Goal: Task Accomplishment & Management: Manage account settings

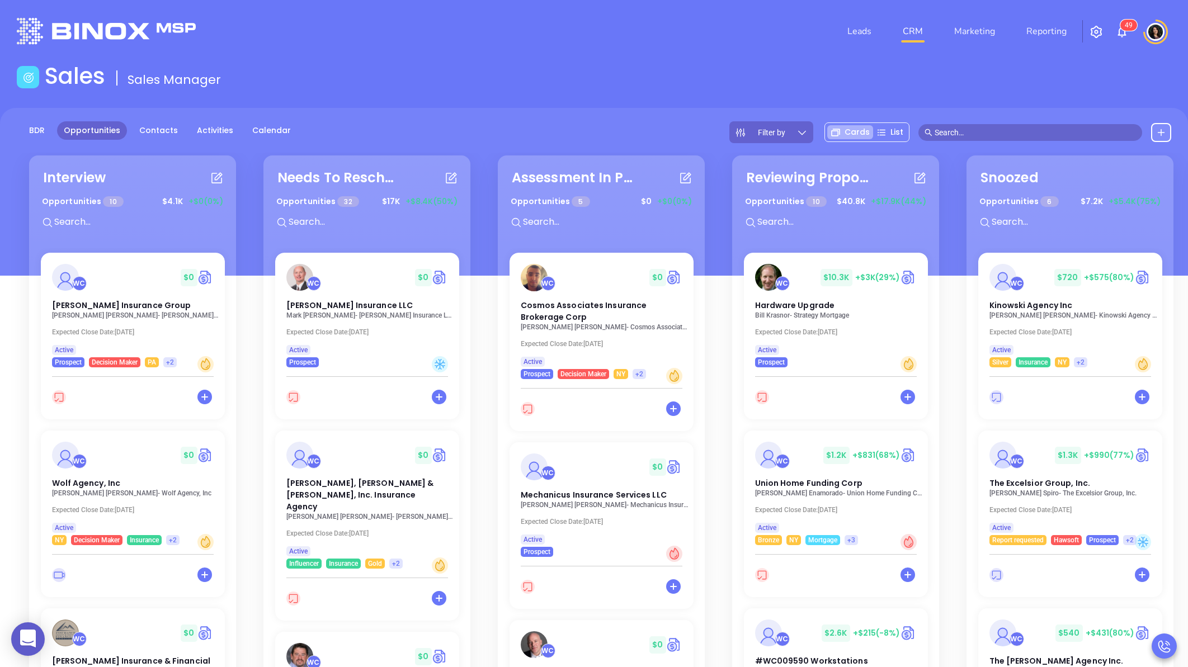
click at [478, 153] on div "Needs To Reschedule Opportunities 32 $ 17K +$8.4K (50%) WC $ 0 Reilly Insurance…" at bounding box center [371, 481] width 221 height 656
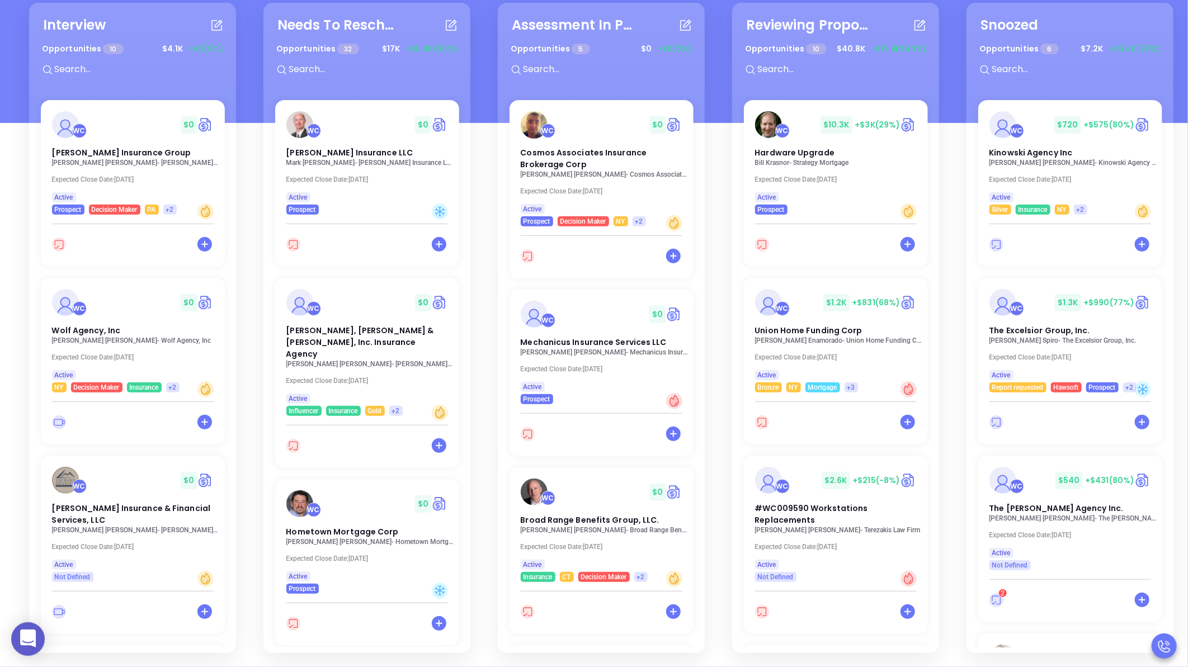
scroll to position [162, 0]
click at [822, 146] on span "Hardware Upgrade" at bounding box center [793, 152] width 82 height 12
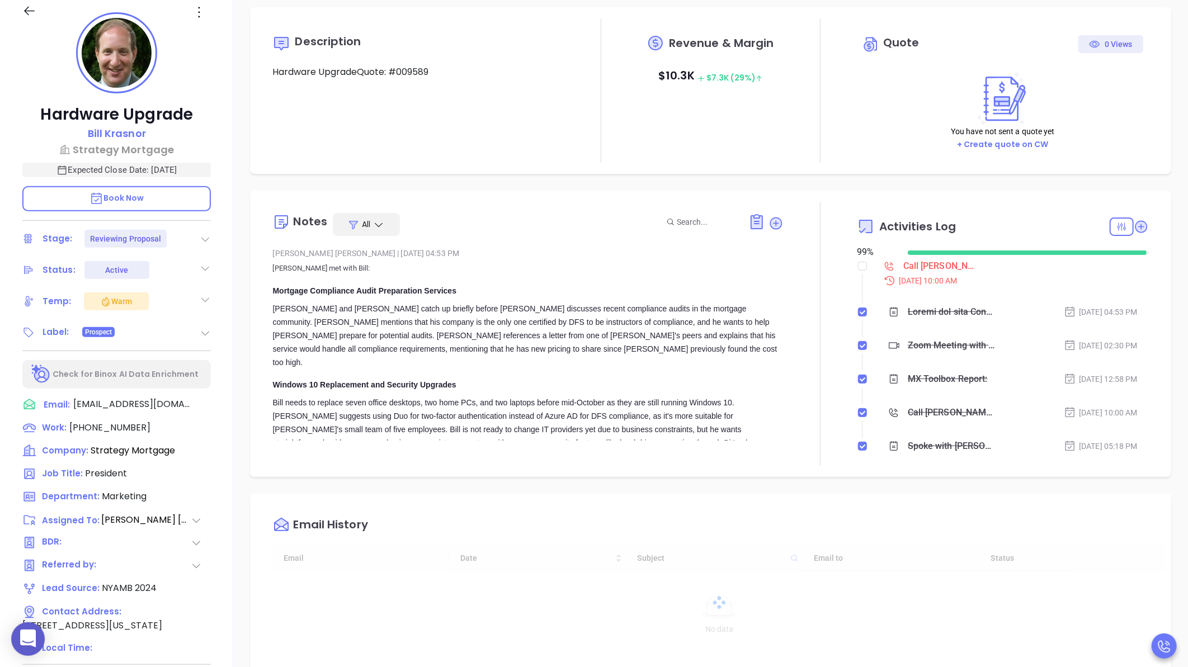
type input "[DATE]"
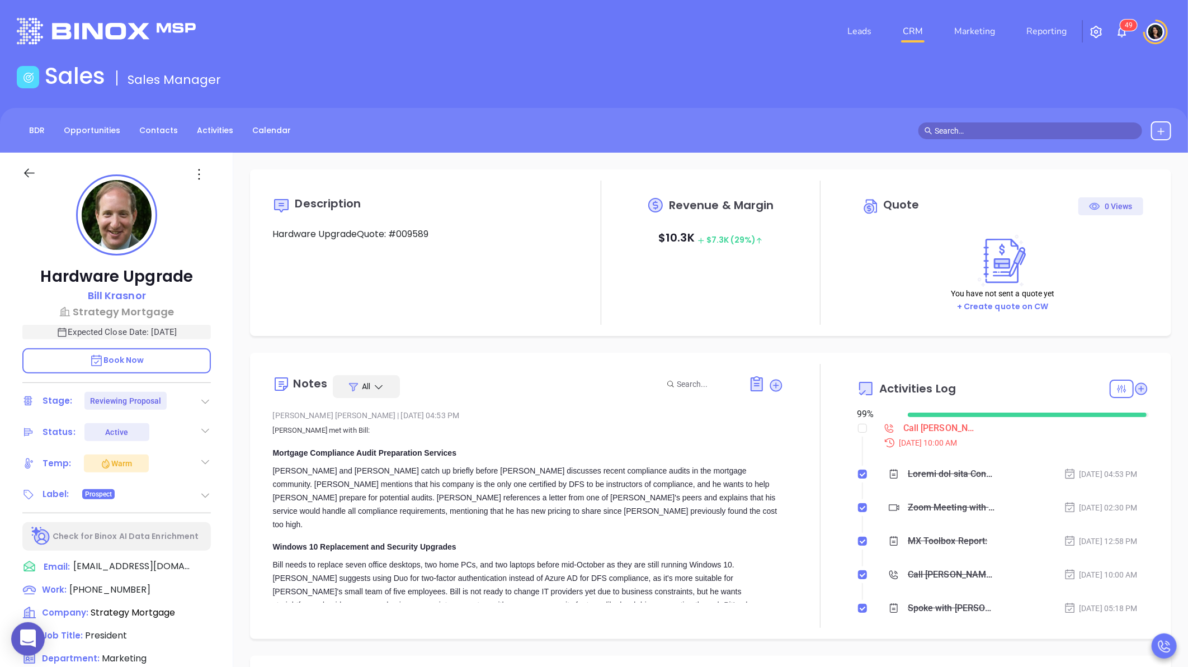
scroll to position [325, 0]
type input "[PERSON_NAME]"
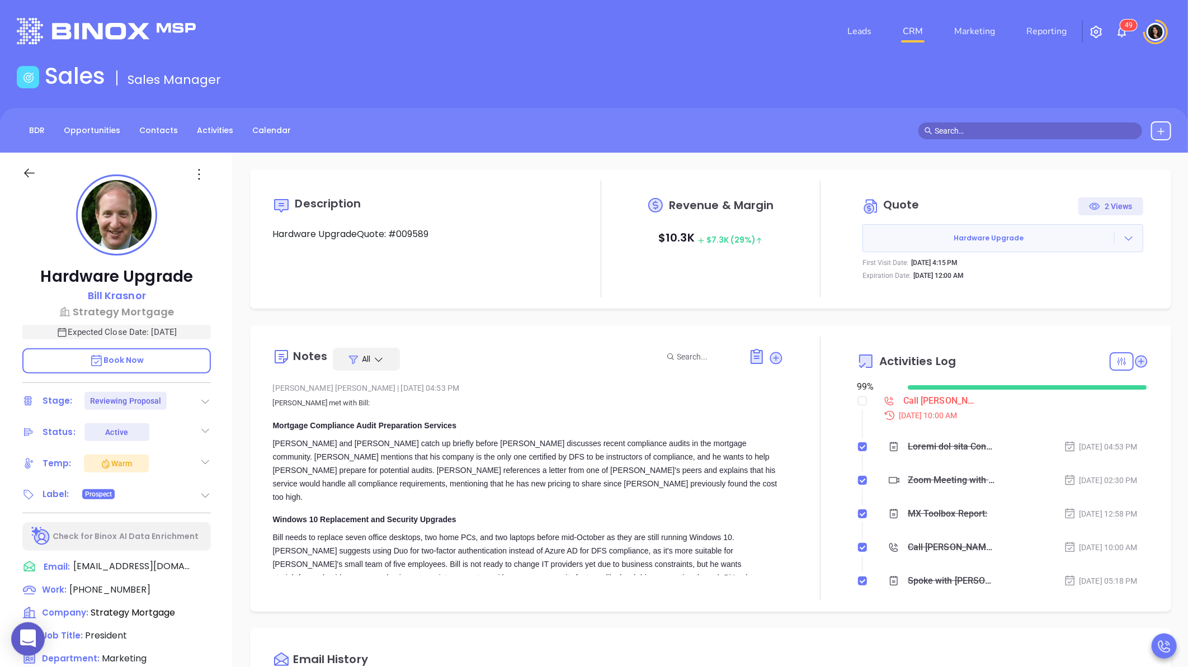
click at [241, 576] on div "Description Hardware UpgradeQuote: #009589 Revenue & Margin $ 10.3K $ 7.3K (29%…" at bounding box center [710, 544] width 955 height 783
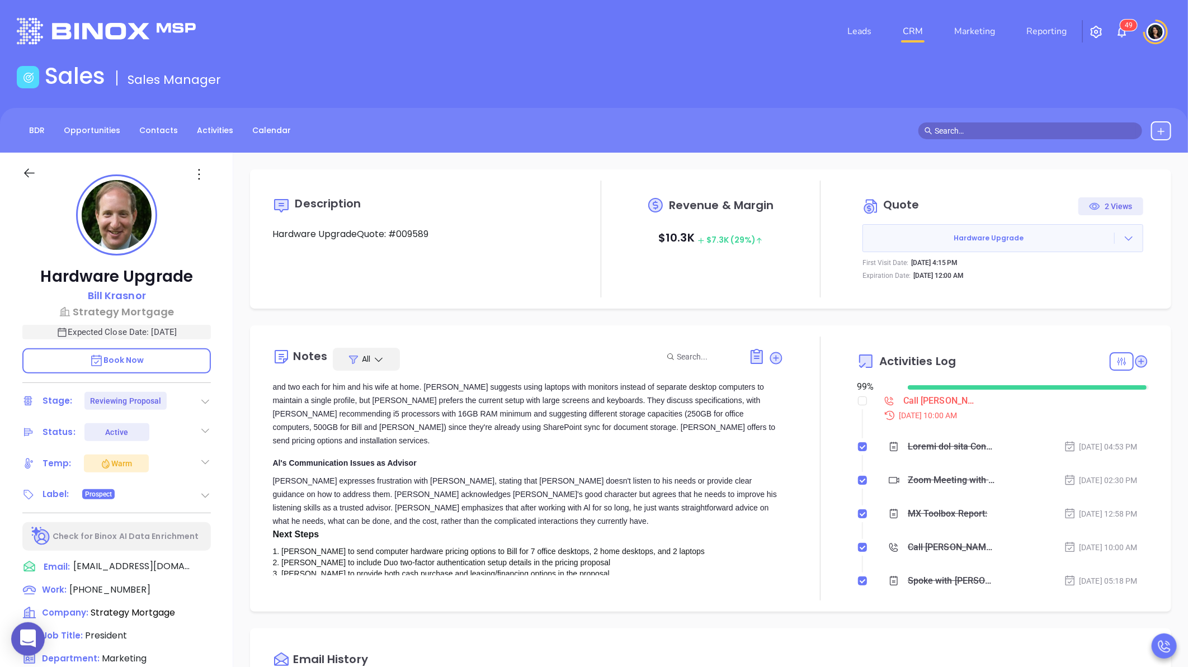
scroll to position [310, 0]
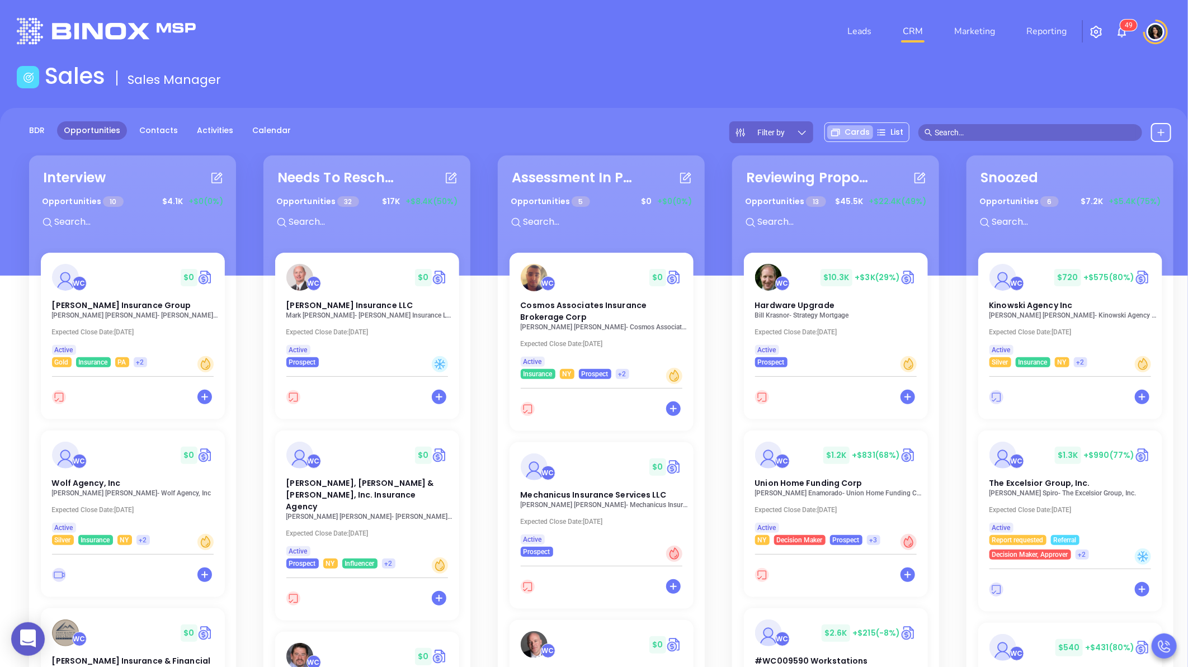
scroll to position [310, 0]
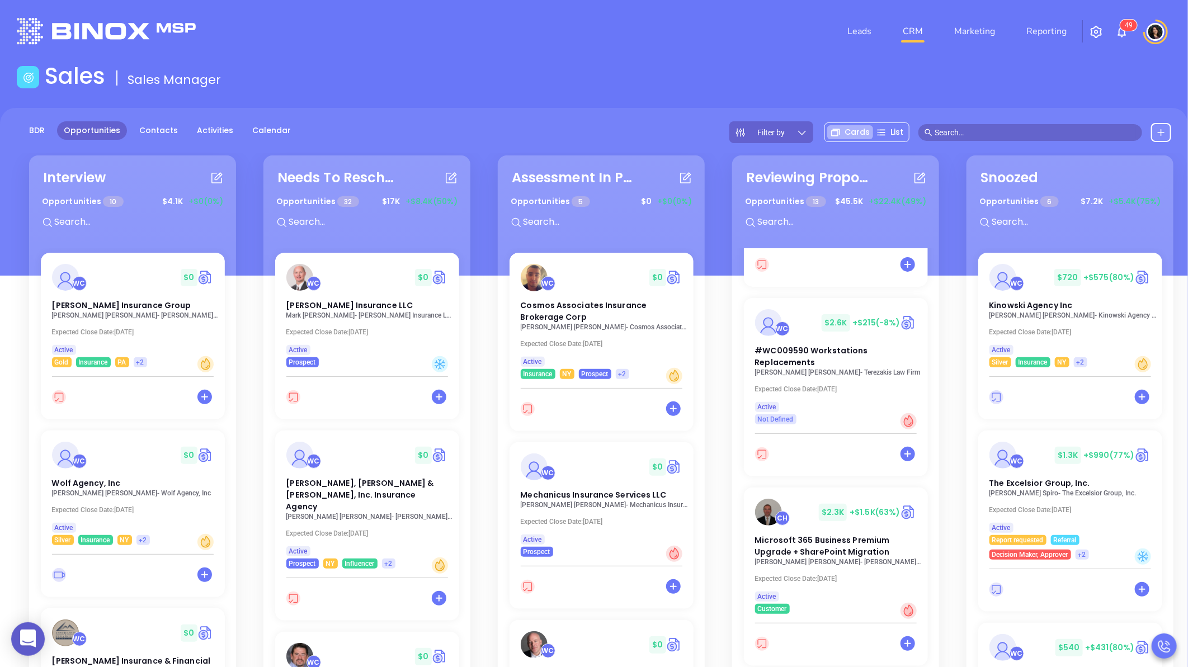
click at [665, 130] on div "BDR Opportunities Contacts Activities Calendar Filter by Cards List" at bounding box center [594, 132] width 1188 height 22
click at [810, 354] on span "#WC009590 Workstations Replacements" at bounding box center [810, 355] width 116 height 23
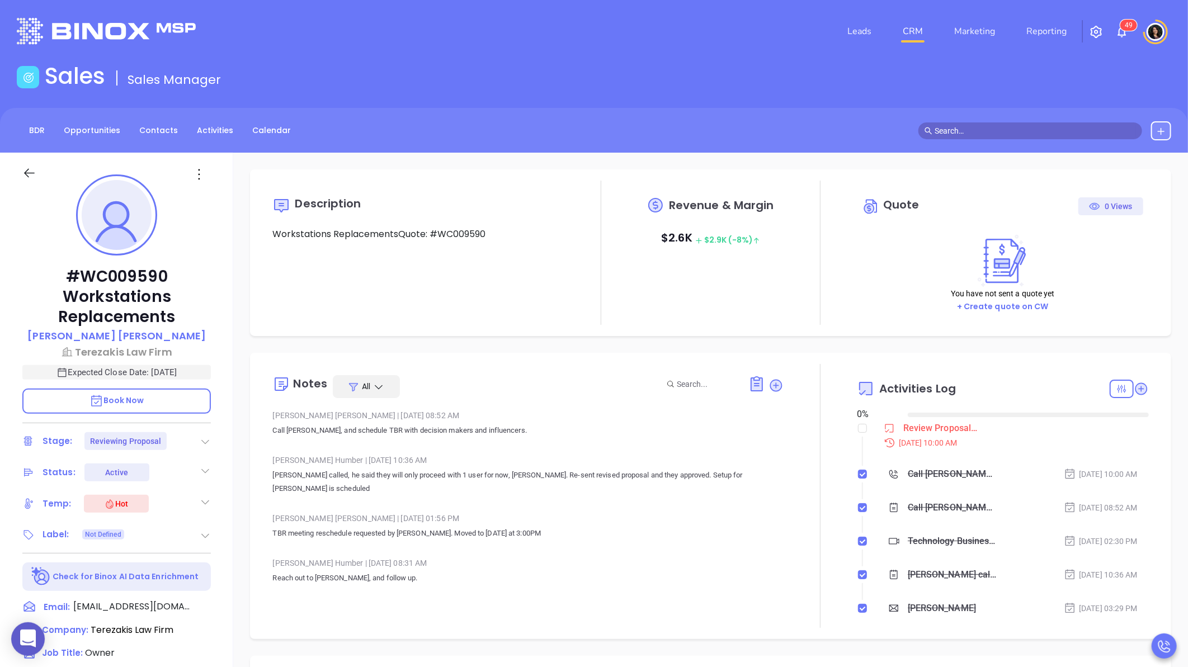
type input "[DATE]"
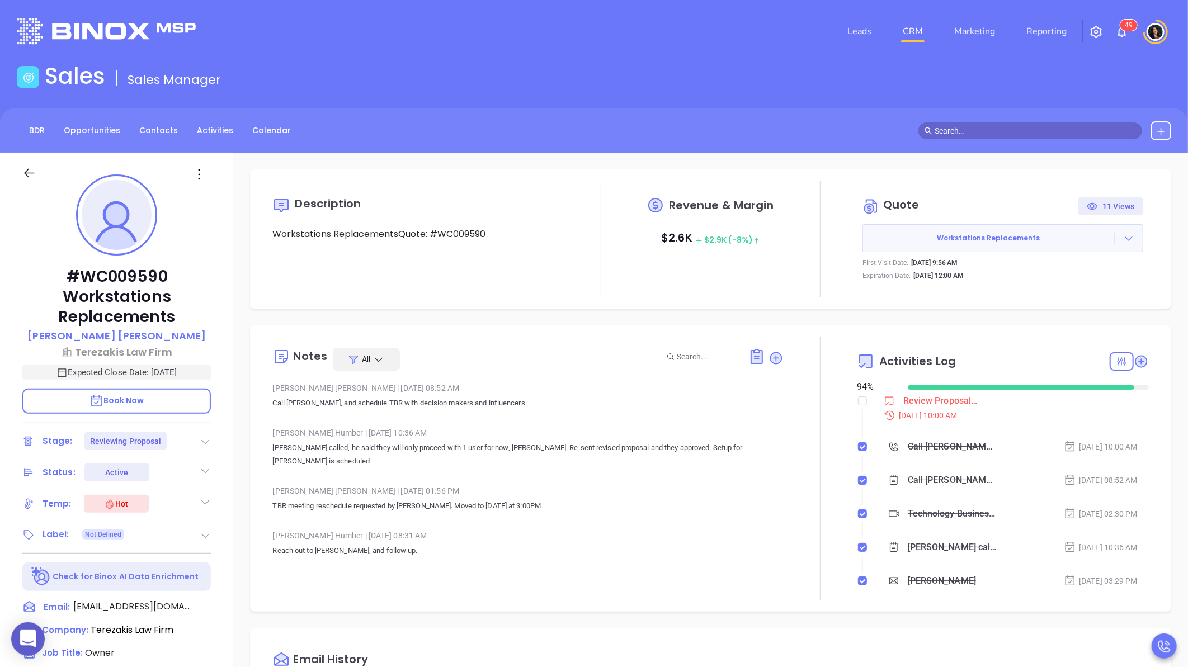
type input "[PERSON_NAME]"
click at [491, 597] on div "Notes All [PERSON_NAME] | [DATE] 08:52 AM Call [PERSON_NAME], and schedule TBR …" at bounding box center [527, 469] width 511 height 264
click at [908, 399] on div "Review Proposal and Follow Up - [PERSON_NAME]" at bounding box center [942, 401] width 76 height 17
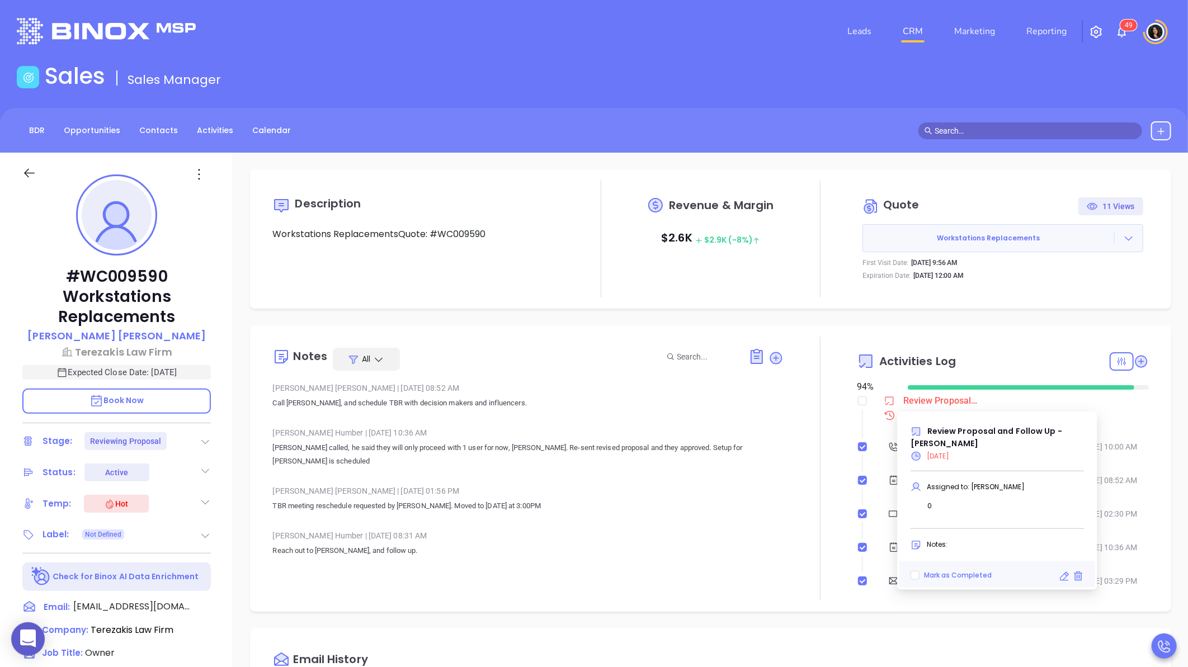
click at [1064, 573] on icon at bounding box center [1064, 576] width 11 height 11
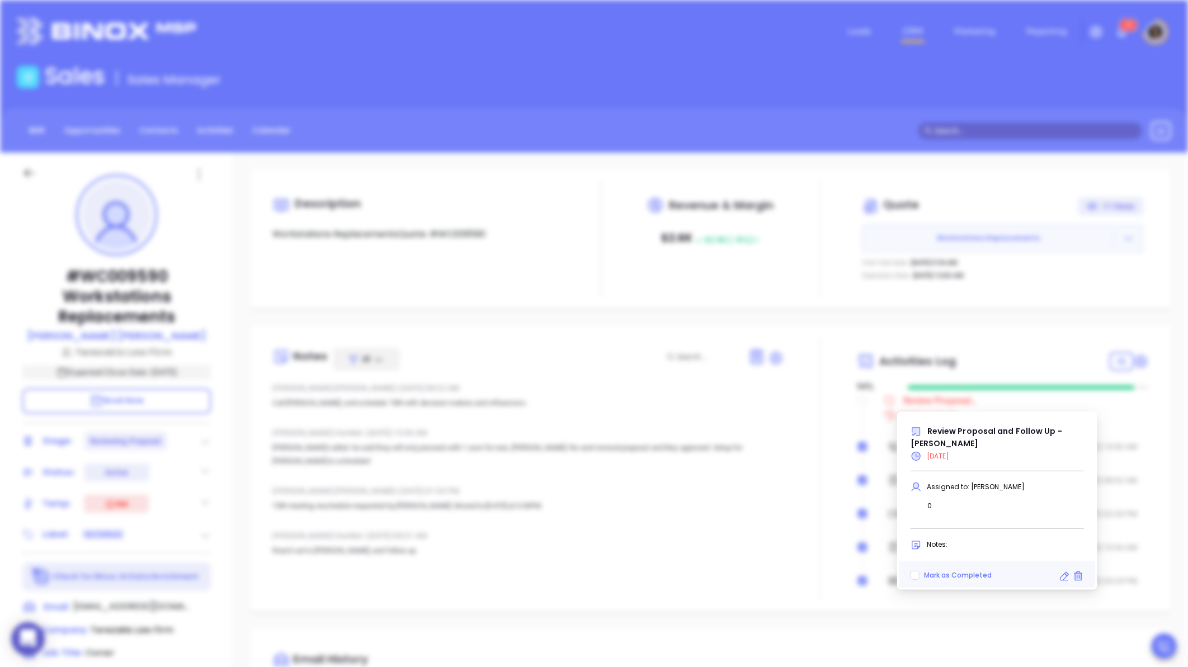
type input "[DATE]"
type input "Review Proposal and Follow Up - [PERSON_NAME]"
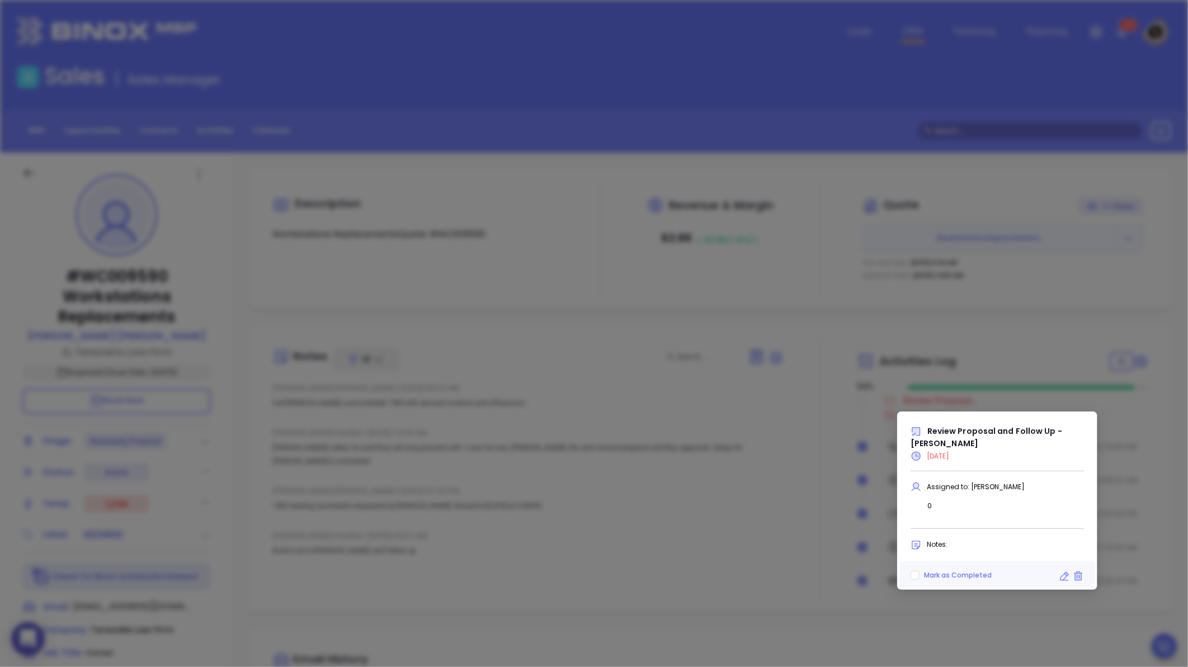
scroll to position [354, 0]
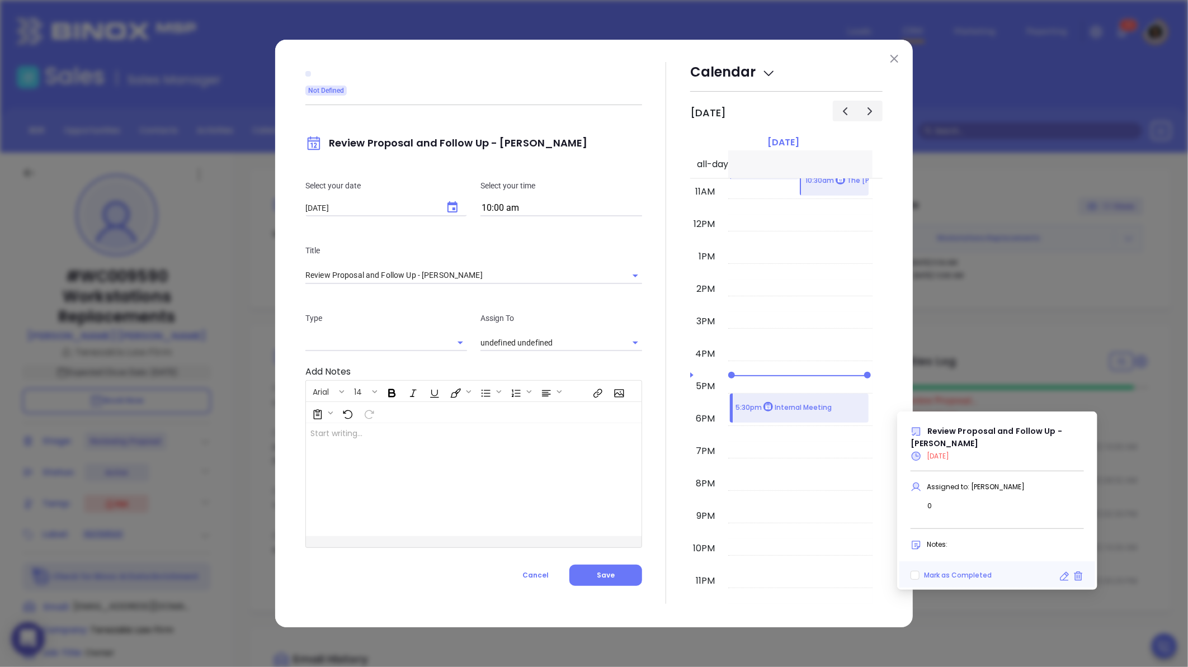
type input "[PERSON_NAME]"
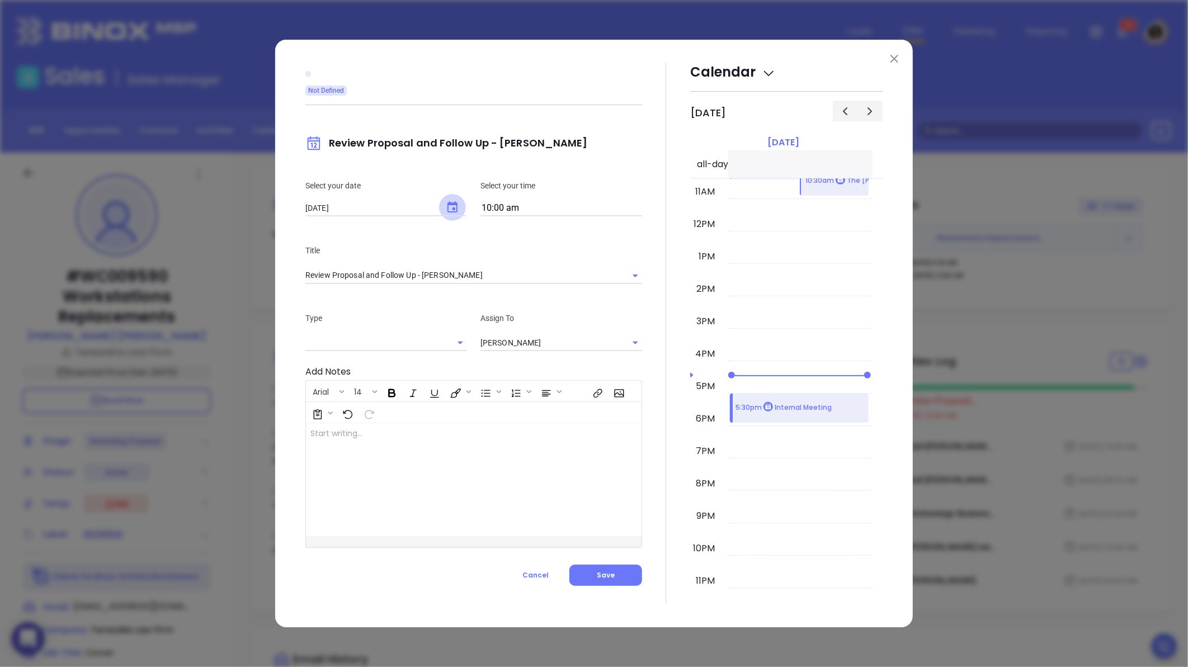
click at [458, 209] on icon "Choose date, selected date is Aug 18, 2025" at bounding box center [452, 207] width 13 height 13
click at [373, 340] on button "19" at bounding box center [375, 341] width 20 height 20
type input "[DATE]"
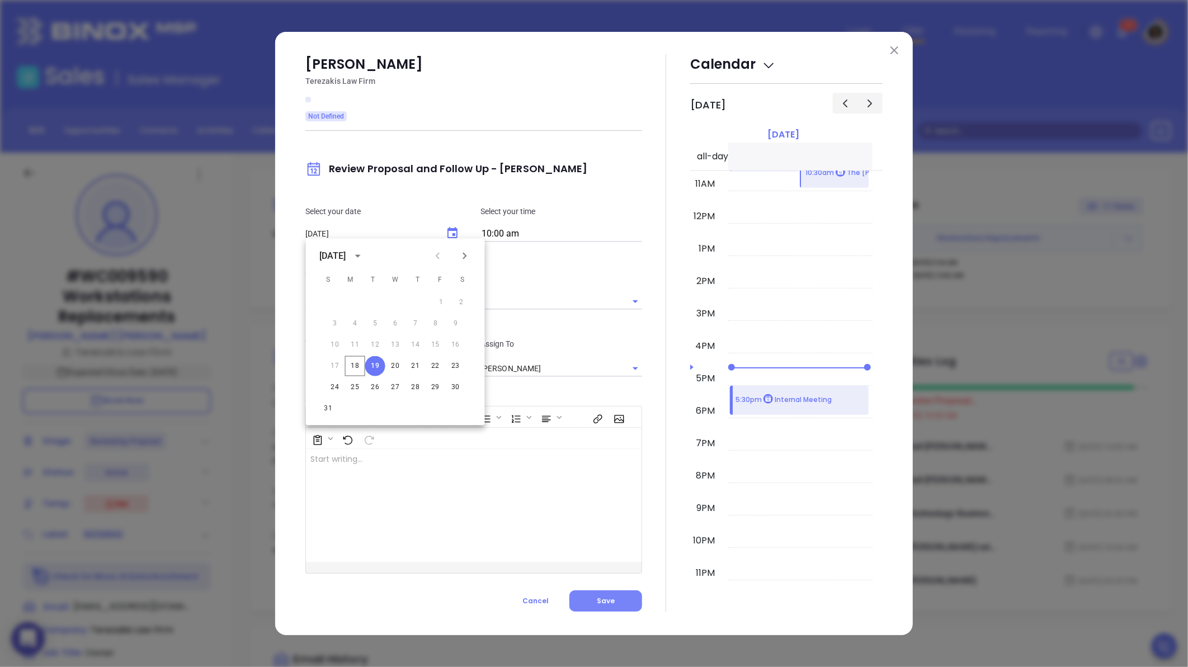
click at [614, 601] on span "Save" at bounding box center [606, 601] width 18 height 10
click at [459, 363] on icon "Open" at bounding box center [460, 368] width 13 height 13
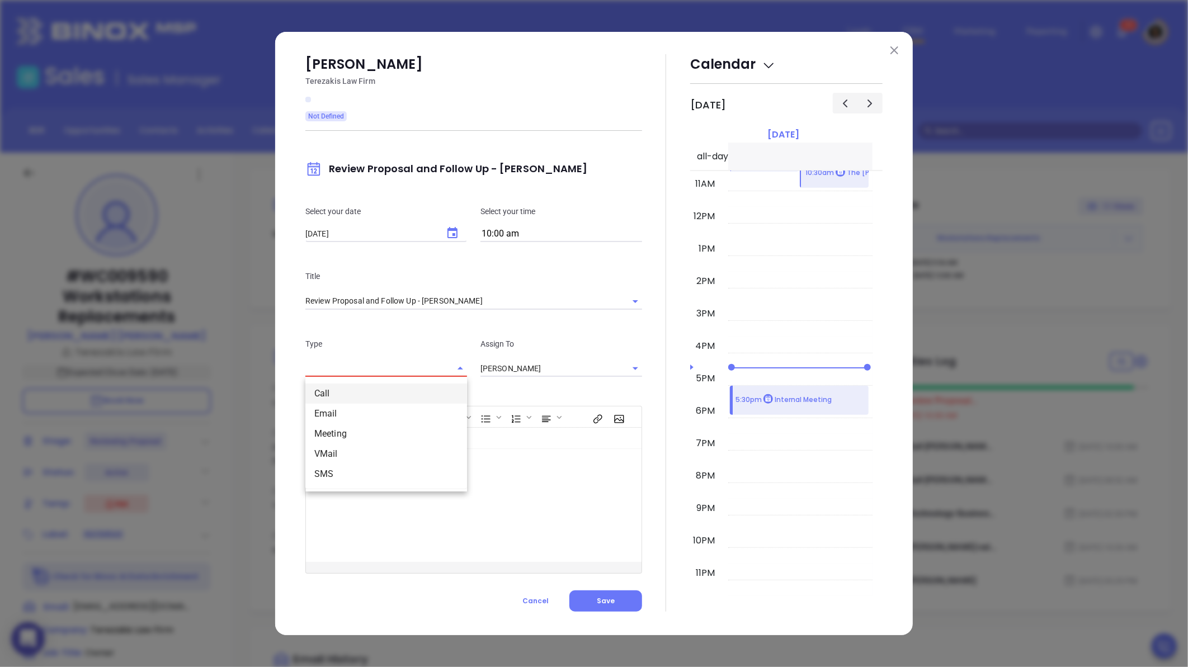
click at [375, 399] on li "Call" at bounding box center [386, 394] width 162 height 20
type input "Call"
click at [616, 604] on button "Save" at bounding box center [606, 601] width 73 height 21
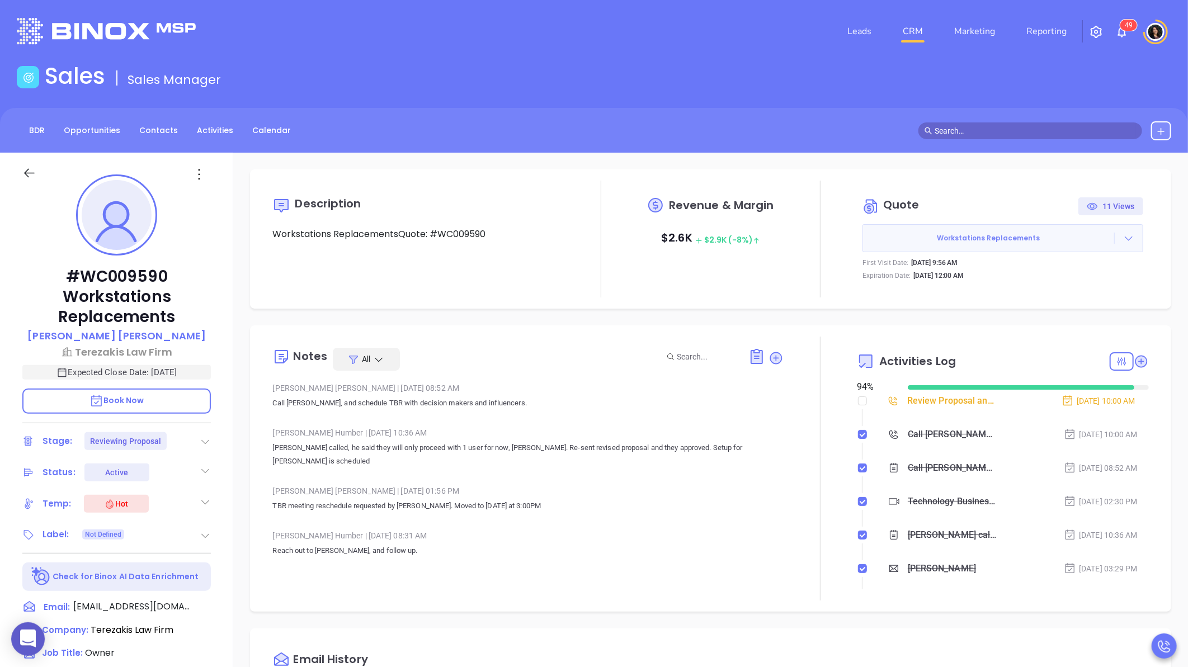
click at [1117, 232] on button "Workstations Replacements" at bounding box center [1003, 238] width 281 height 28
click at [1123, 242] on icon at bounding box center [1128, 238] width 11 height 11
click at [1053, 312] on link "Edit in ConnectWise Sell" at bounding box center [1058, 310] width 99 height 11
